Goal: Participate in discussion: Engage in conversation with other users on a specific topic

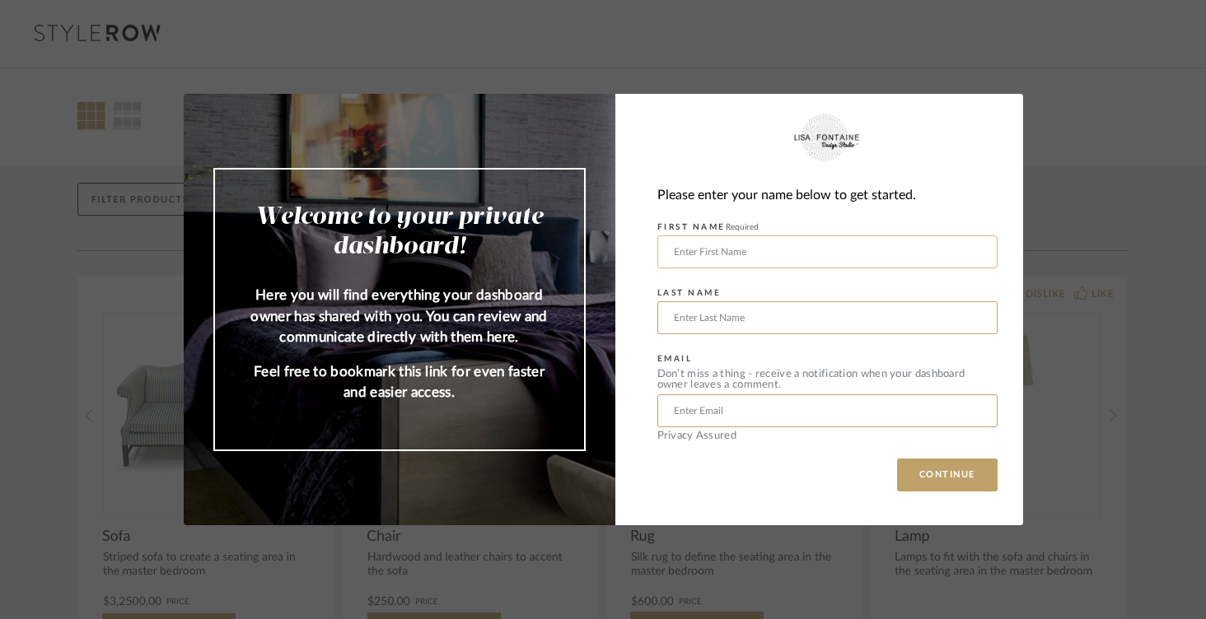
click at [819, 256] on input "text" at bounding box center [827, 252] width 340 height 33
type input "[PERSON_NAME]"
type input "Amini"
type input "[EMAIL_ADDRESS][DOMAIN_NAME]"
click at [922, 481] on button "CONTINUE" at bounding box center [947, 475] width 100 height 33
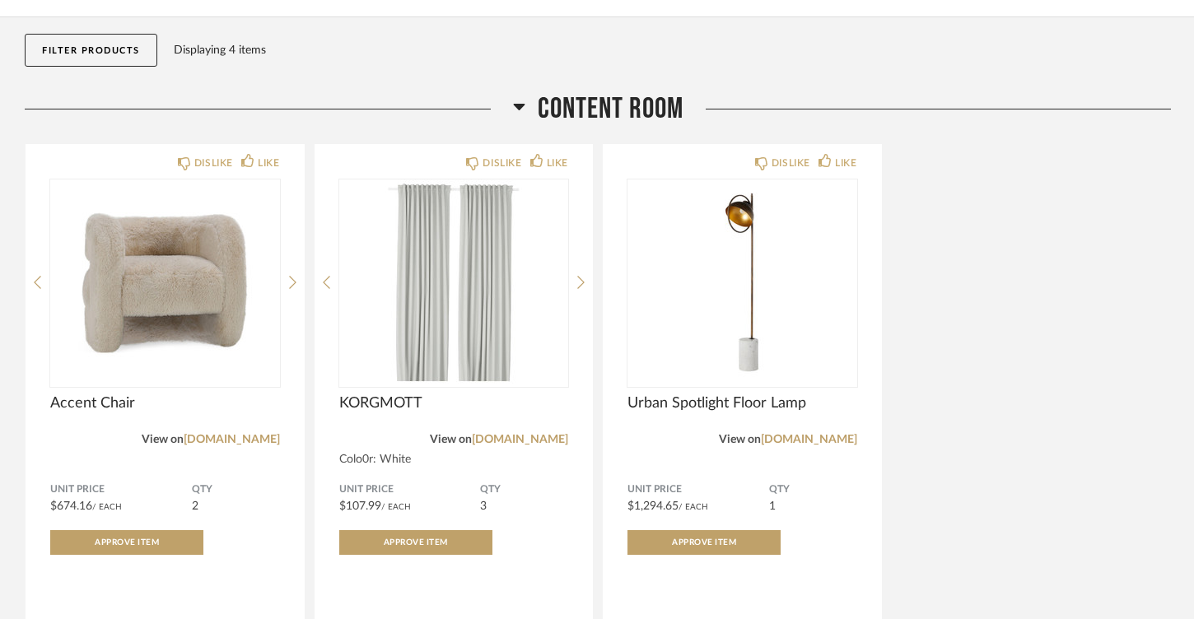
scroll to position [180, 0]
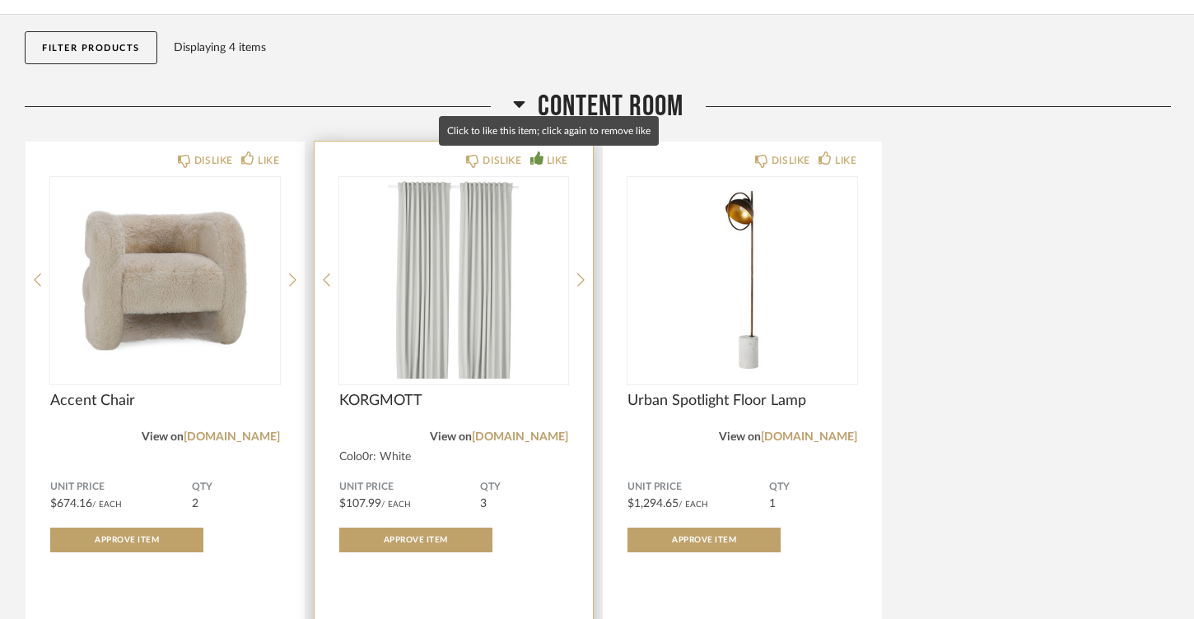
click at [538, 159] on icon at bounding box center [536, 158] width 13 height 13
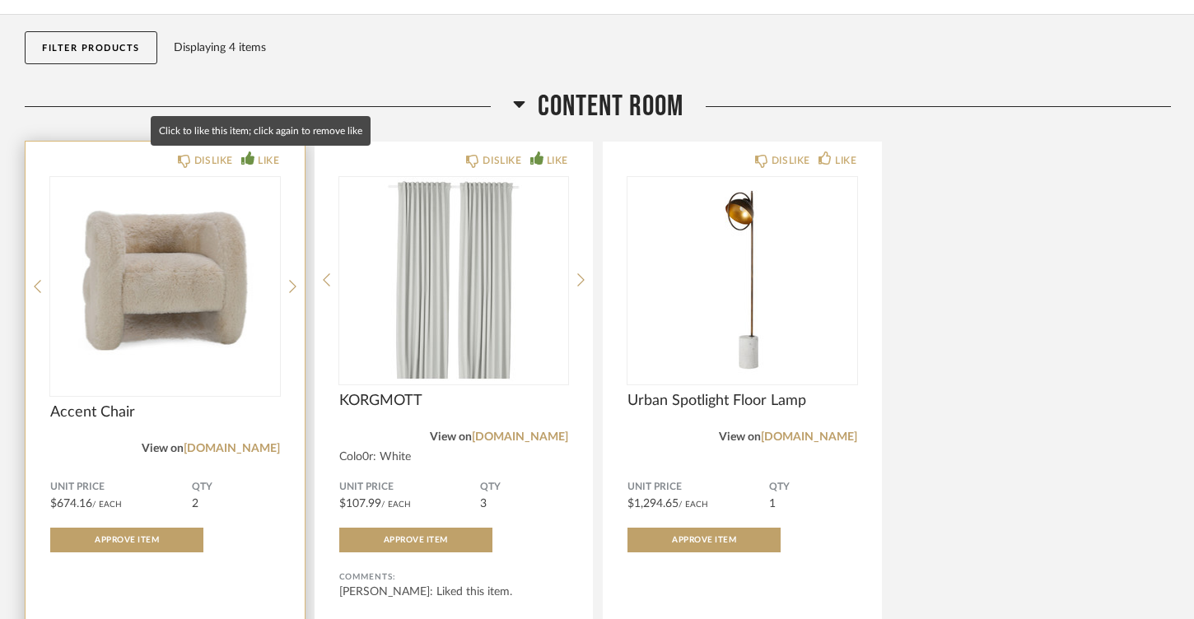
click at [250, 157] on icon at bounding box center [247, 158] width 13 height 13
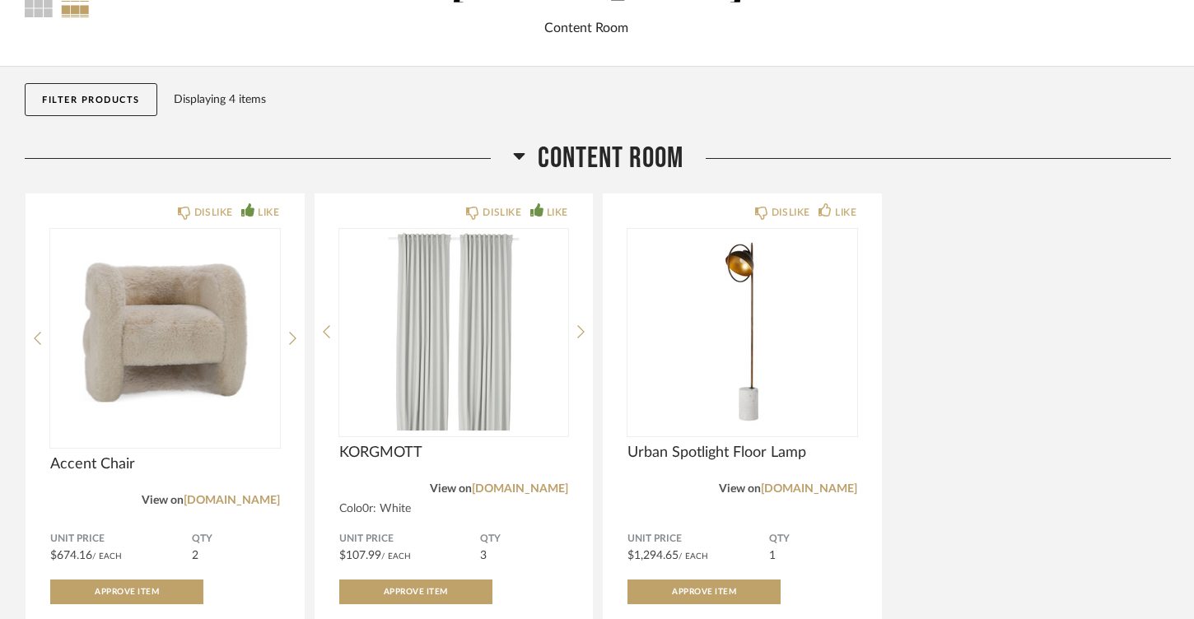
scroll to position [244, 0]
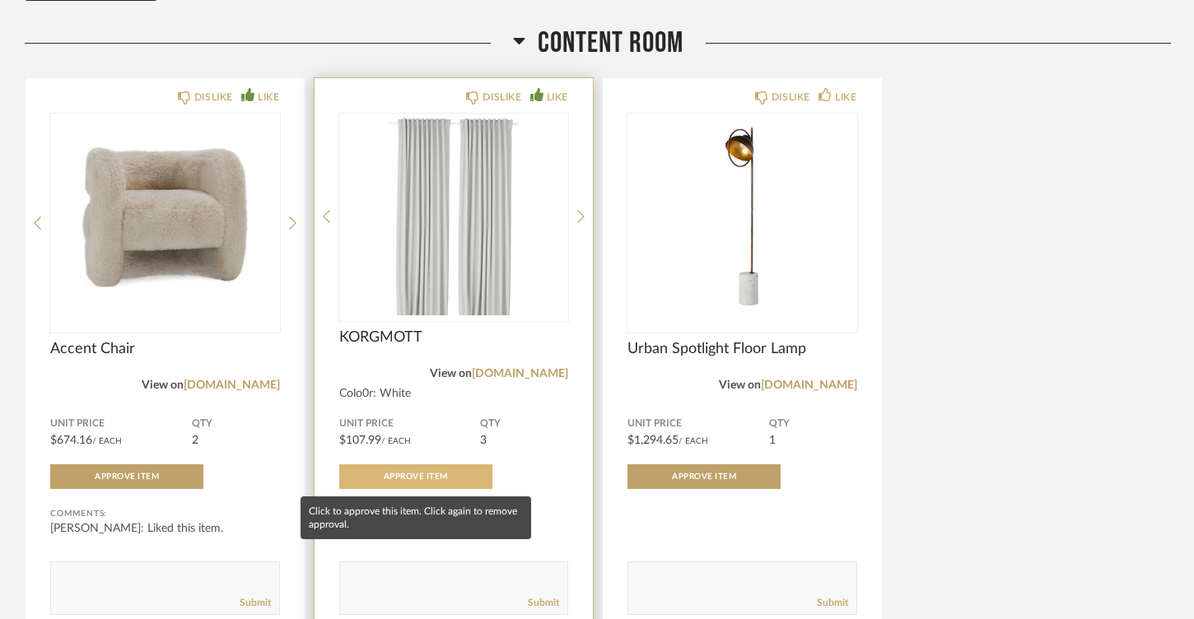
click at [388, 478] on span "Approve Item" at bounding box center [416, 477] width 64 height 8
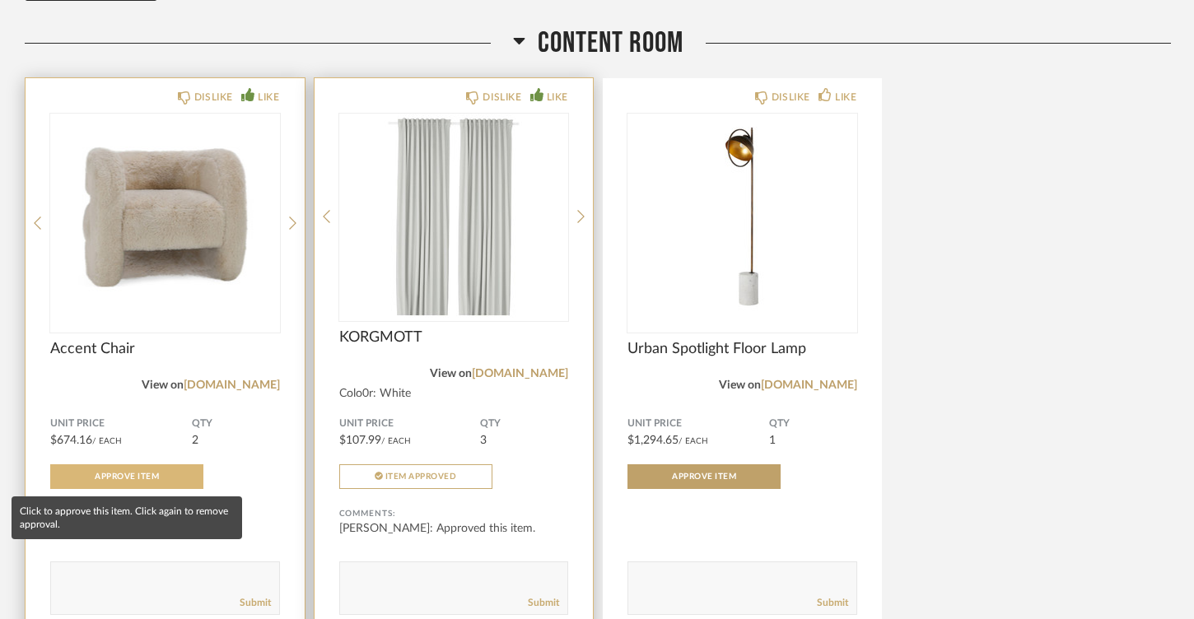
click at [123, 476] on span "Approve Item" at bounding box center [127, 477] width 64 height 8
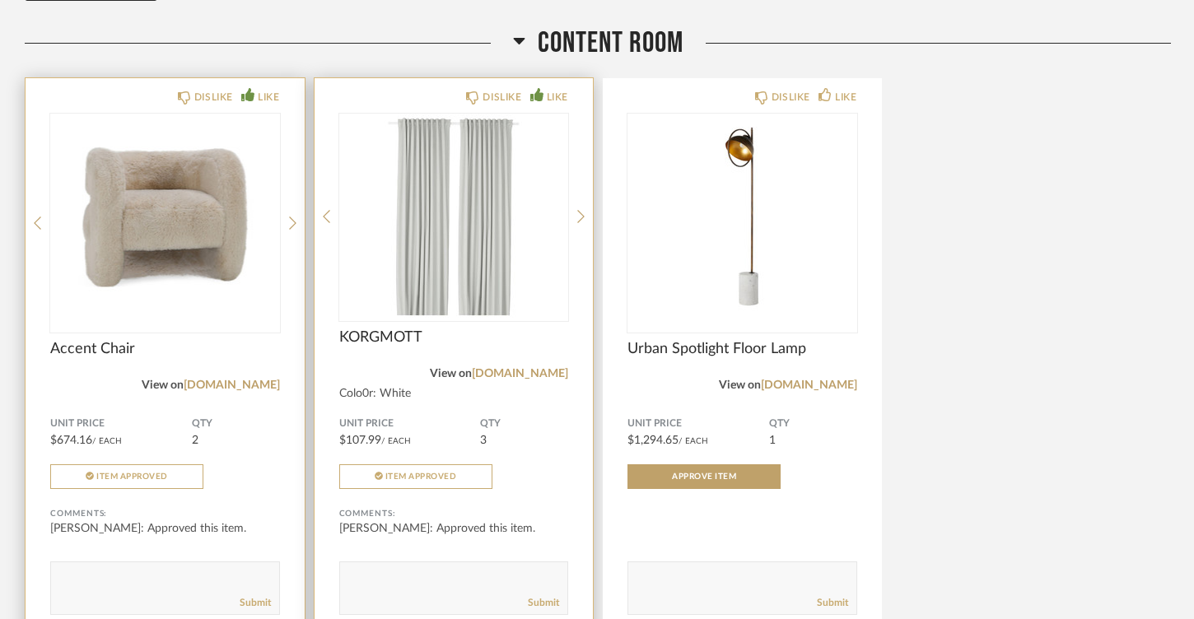
scroll to position [393, 0]
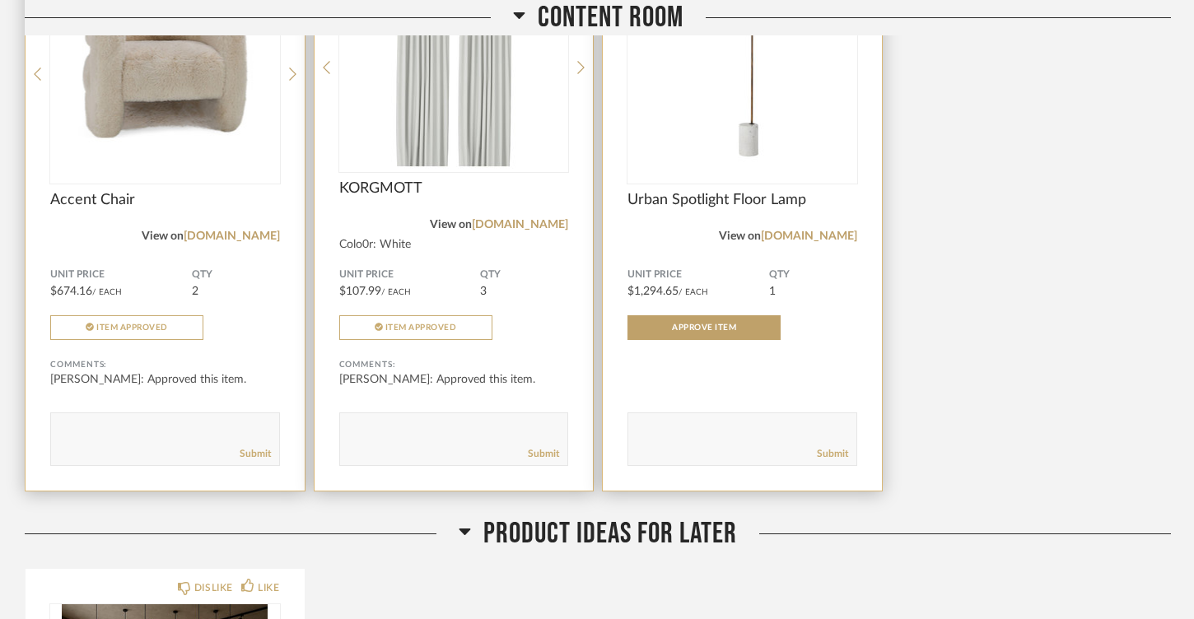
click at [713, 426] on textarea at bounding box center [742, 432] width 228 height 22
type textarea "[PERSON_NAME], is there an alternative option to this lamp that is less cost? S…"
click at [824, 454] on link "Submit" at bounding box center [832, 454] width 31 height 14
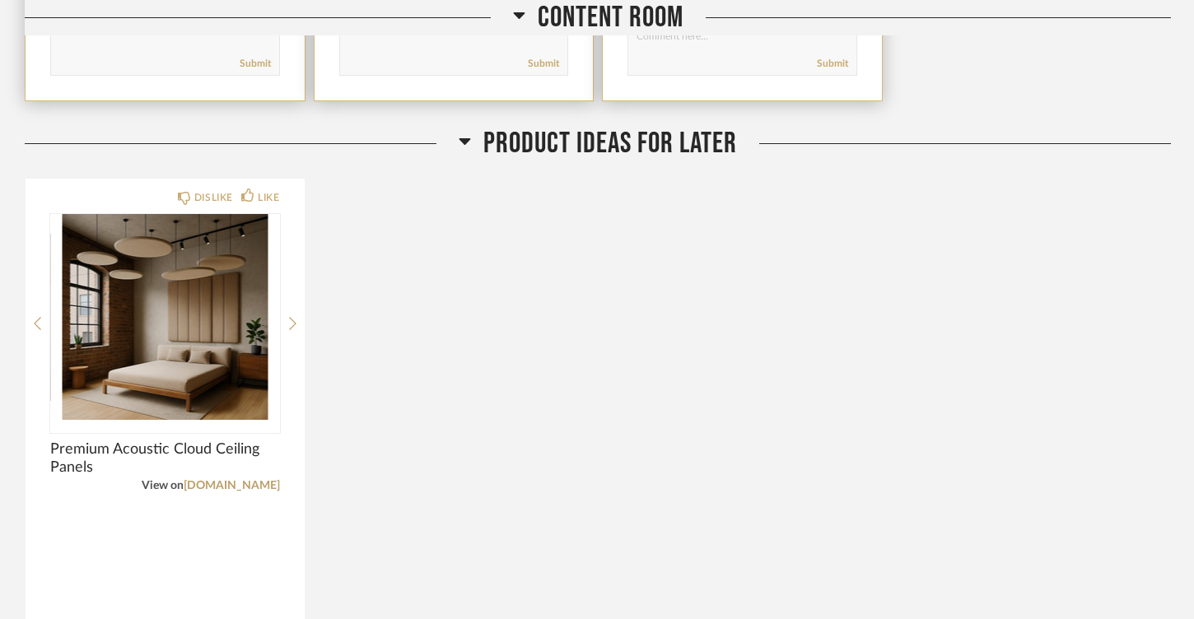
scroll to position [0, 0]
